Goal: Find specific page/section: Find specific page/section

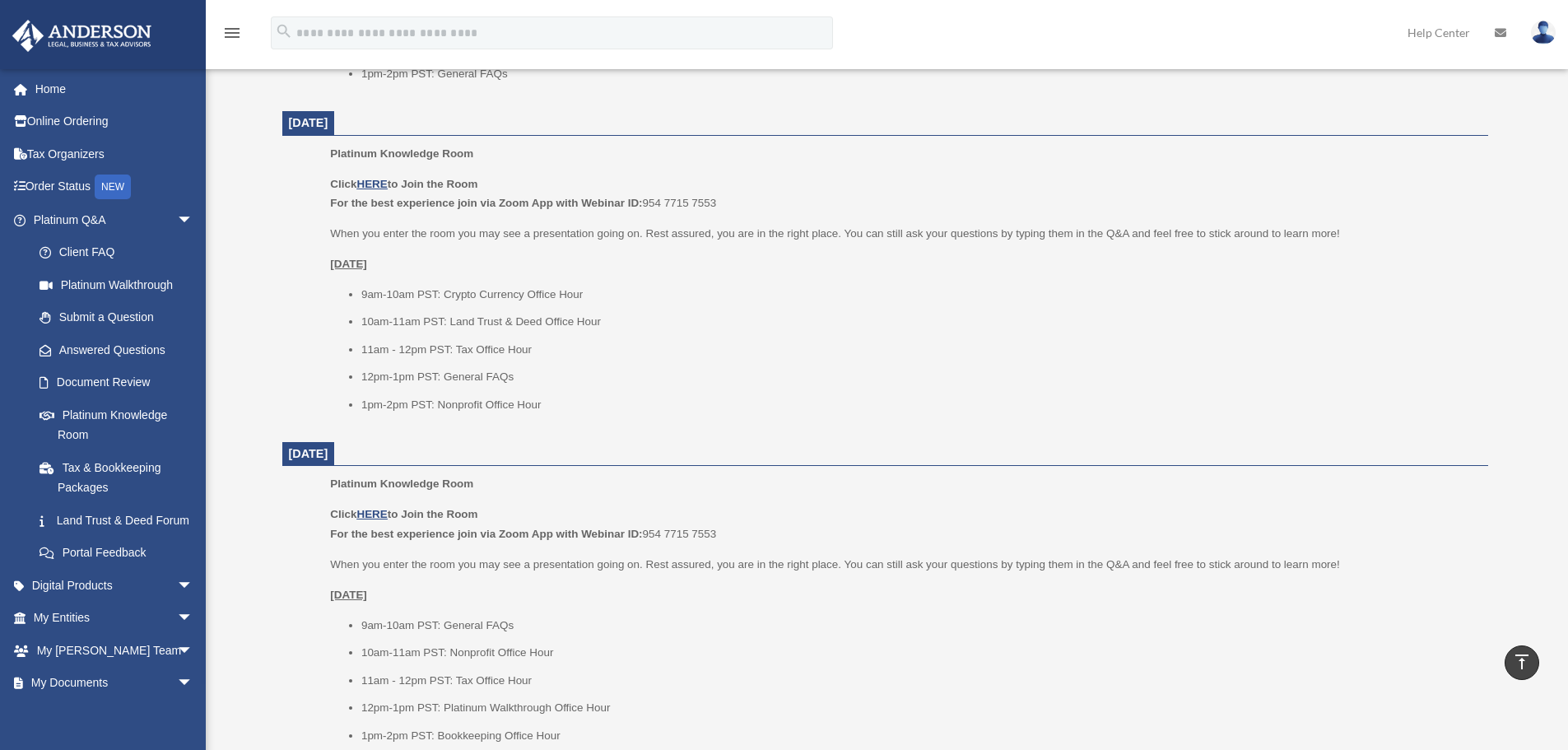
scroll to position [1316, 0]
drag, startPoint x: 548, startPoint y: 343, endPoint x: 357, endPoint y: 343, distance: 191.0
click at [357, 343] on ul "9am-10am PST: Crypto Currency Office Hour 10am-11am PST: Land Trust & Deed Offi…" at bounding box center [903, 350] width 1146 height 130
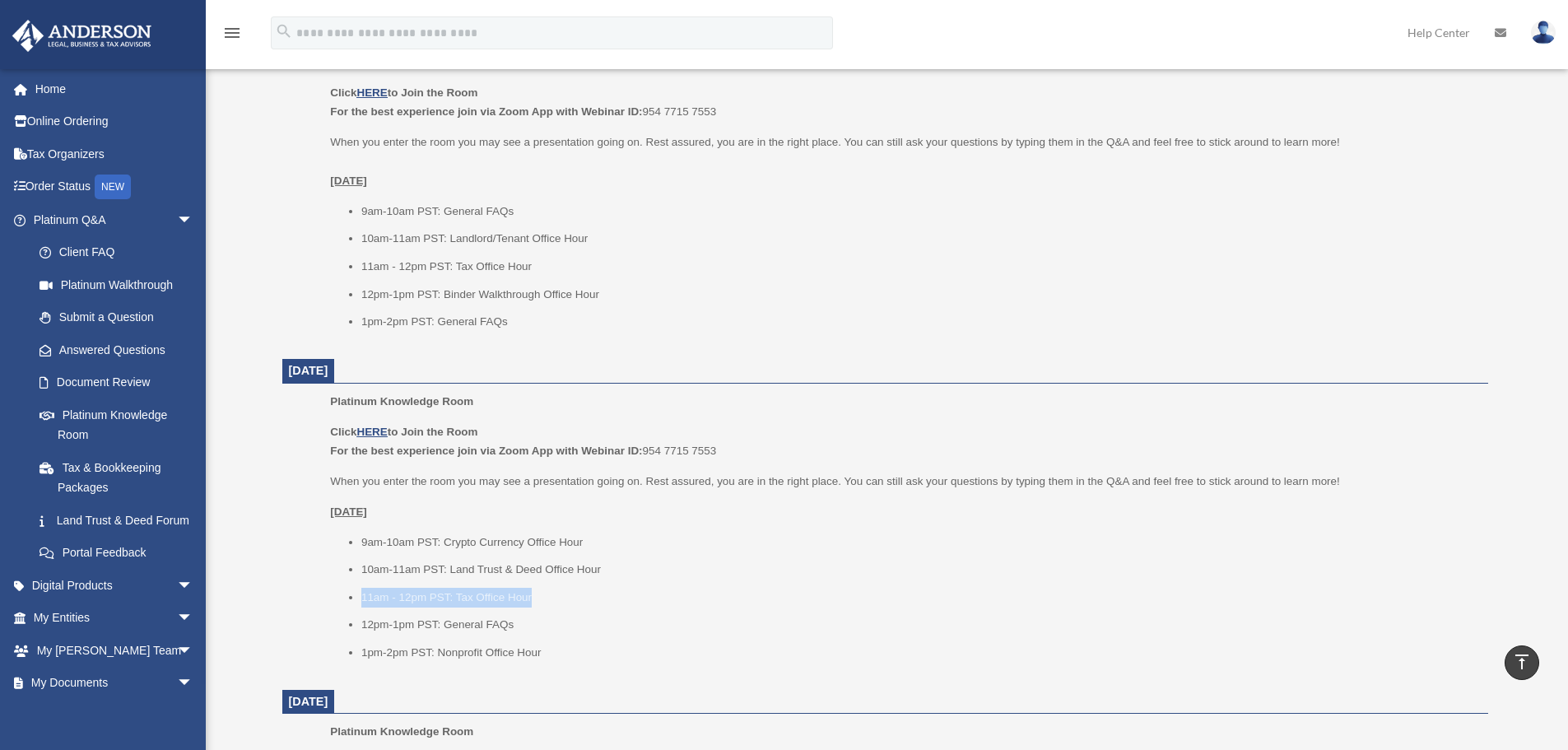
scroll to position [987, 0]
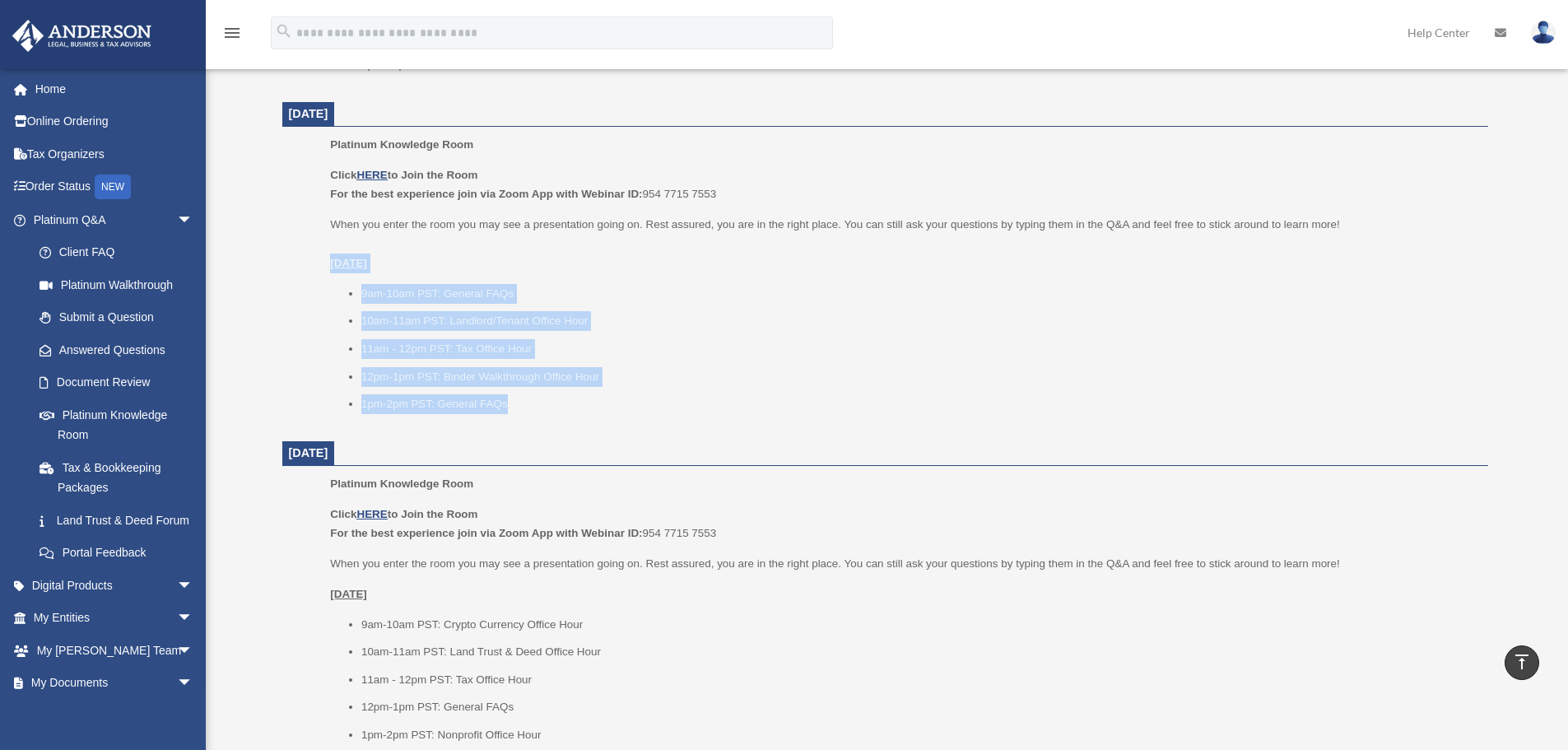
drag, startPoint x: 534, startPoint y: 400, endPoint x: 329, endPoint y: 265, distance: 245.5
click at [329, 265] on ul "Platinum Knowledge Room Click HERE to Join the Room For the best experience joi…" at bounding box center [885, 279] width 1183 height 290
copy div "Tuesday, August 12 9am-10am PST: General FAQs 10am-11am PST: Landlord/Tenant Of…"
click at [177, 214] on span "arrow_drop_down" at bounding box center [193, 220] width 33 height 34
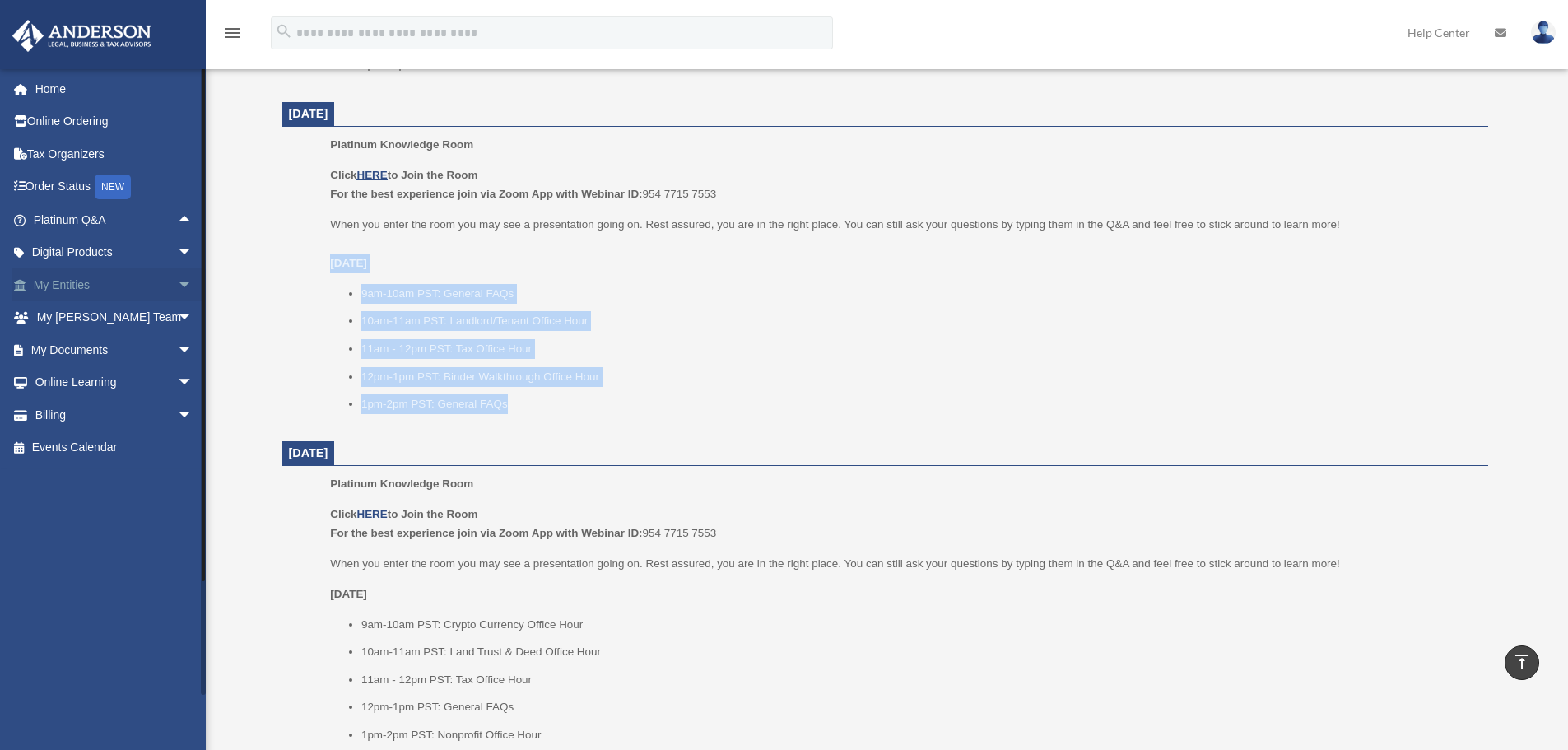
click at [157, 276] on link "My Entities arrow_drop_down" at bounding box center [115, 284] width 207 height 33
click at [177, 279] on span "arrow_drop_down" at bounding box center [193, 285] width 33 height 34
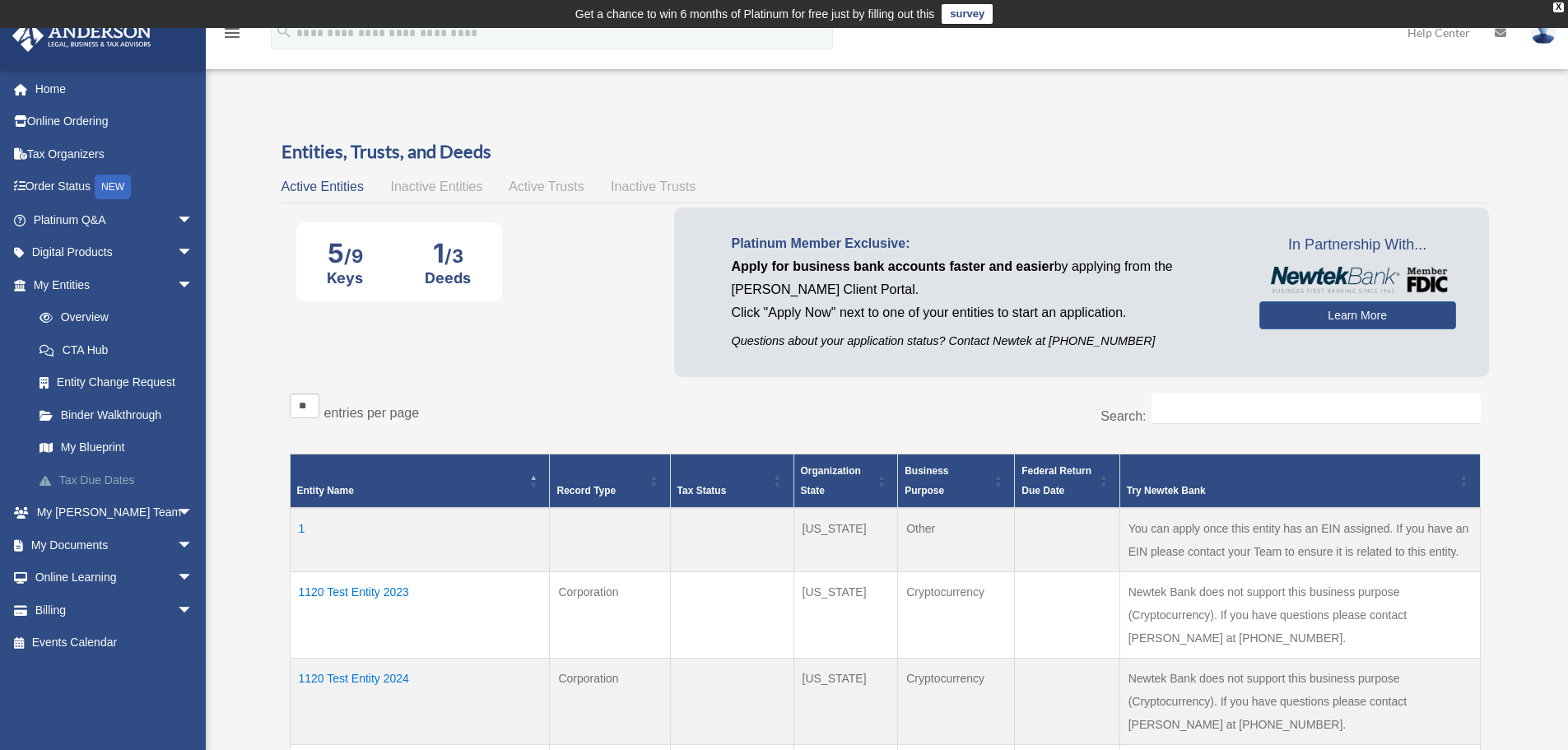
click at [91, 477] on link "Tax Due Dates" at bounding box center [120, 480] width 195 height 33
